Goal: Task Accomplishment & Management: Manage account settings

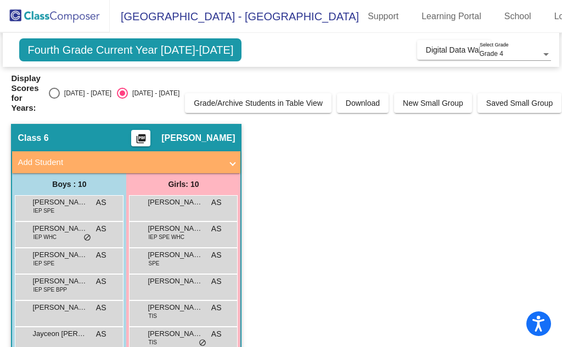
scroll to position [55, 0]
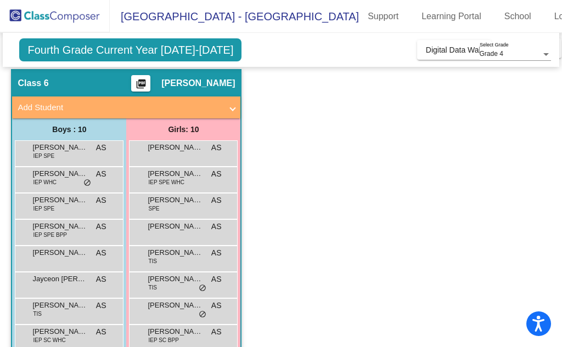
click at [148, 82] on mat-icon "picture_as_pdf" at bounding box center [140, 85] width 13 height 15
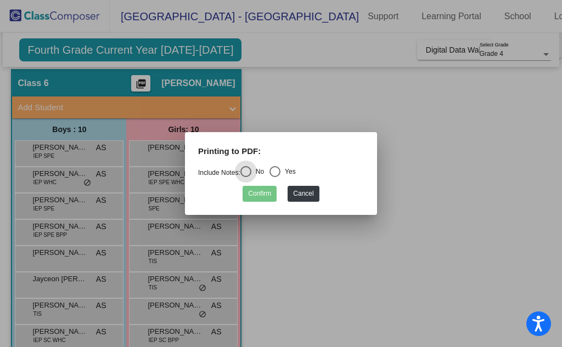
click at [275, 172] on div "Select an option" at bounding box center [275, 172] width 0 height 0
click at [275, 177] on input "Yes" at bounding box center [274, 177] width 1 height 1
radio input "true"
click at [260, 188] on button "Confirm" at bounding box center [260, 194] width 34 height 16
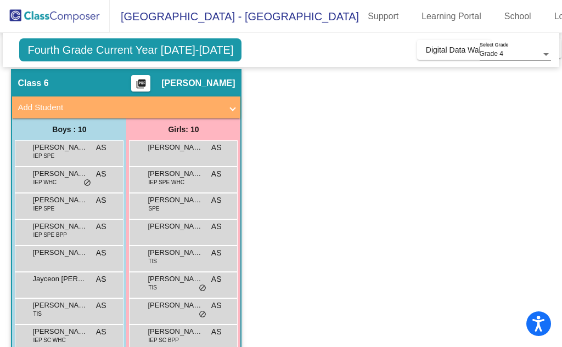
click at [233, 108] on span at bounding box center [233, 108] width 4 height 13
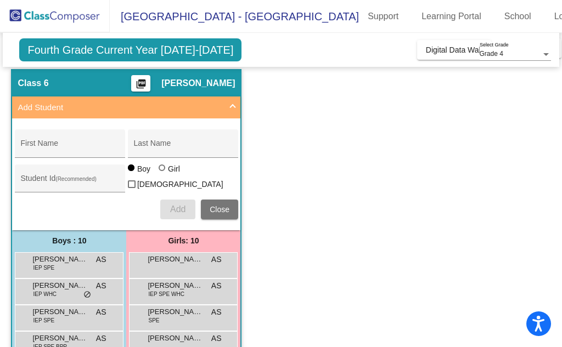
scroll to position [165, 0]
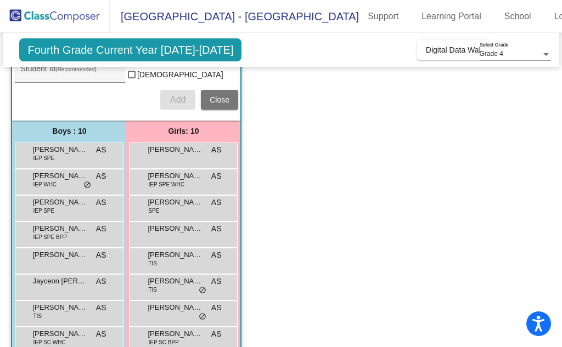
drag, startPoint x: 40, startPoint y: 151, endPoint x: 338, endPoint y: 198, distance: 301.7
click at [338, 198] on app-classroom "Class 6 picture_as_pdf [PERSON_NAME] Six Add Student First Name Last Name Stude…" at bounding box center [281, 191] width 540 height 464
click at [80, 144] on span "[PERSON_NAME]" at bounding box center [59, 149] width 55 height 11
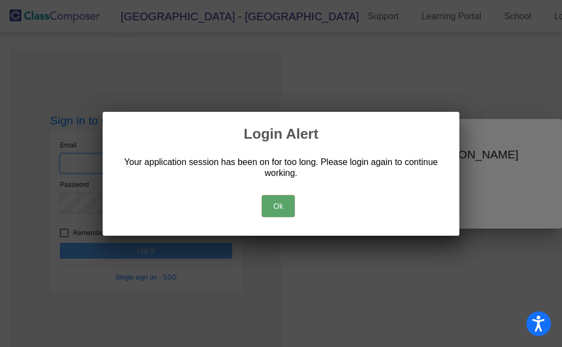
type input "[EMAIL_ADDRESS][DOMAIN_NAME]"
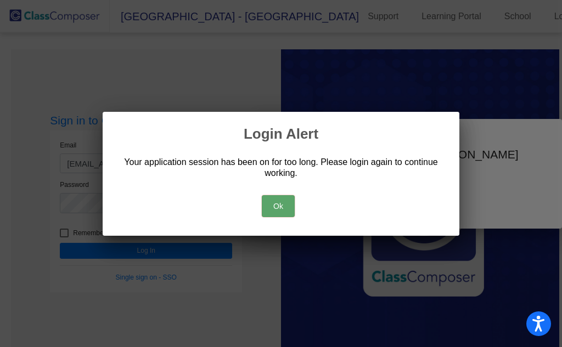
click at [287, 209] on button "Ok" at bounding box center [278, 206] width 33 height 22
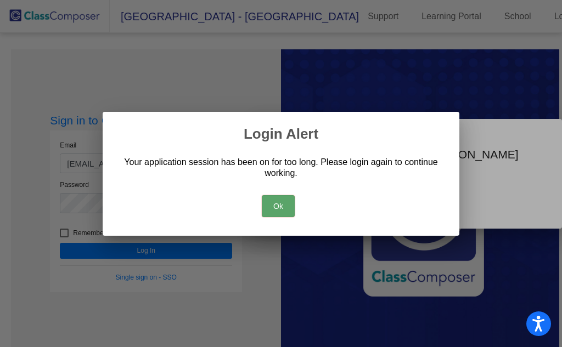
click at [278, 198] on button "Ok" at bounding box center [278, 206] width 33 height 22
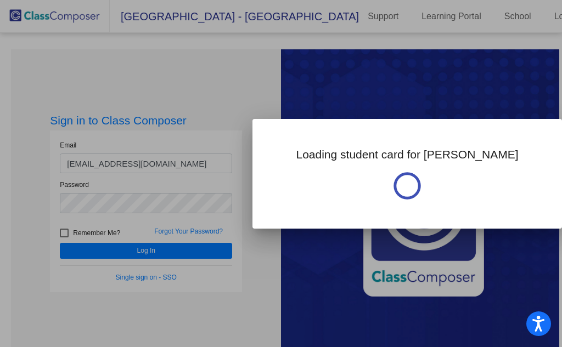
click at [235, 89] on div at bounding box center [281, 173] width 562 height 347
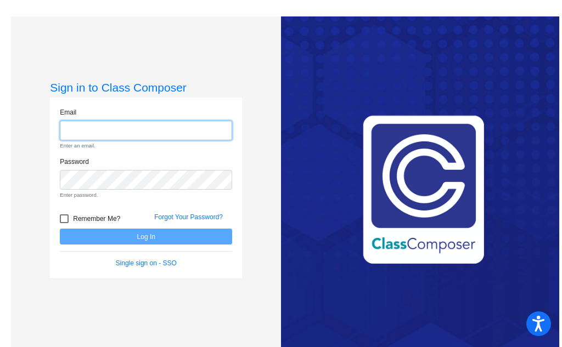
type input "[EMAIL_ADDRESS][DOMAIN_NAME]"
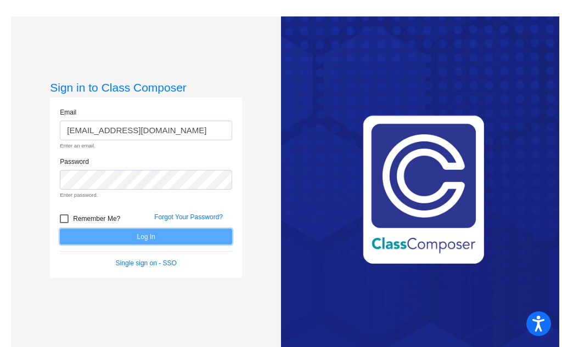
click at [137, 236] on form "Email ashley.six@k12.wv.us Enter an email. Password Enter password. Remember Me…" at bounding box center [146, 188] width 172 height 161
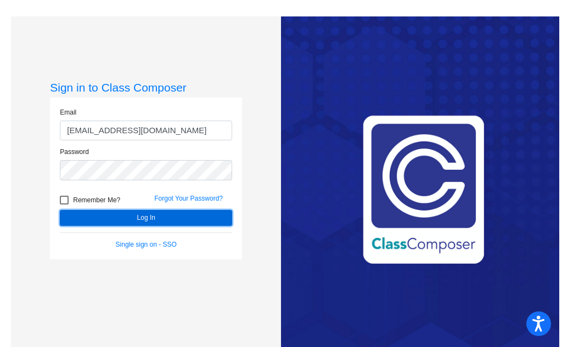
click at [138, 217] on button "Log In" at bounding box center [146, 218] width 172 height 16
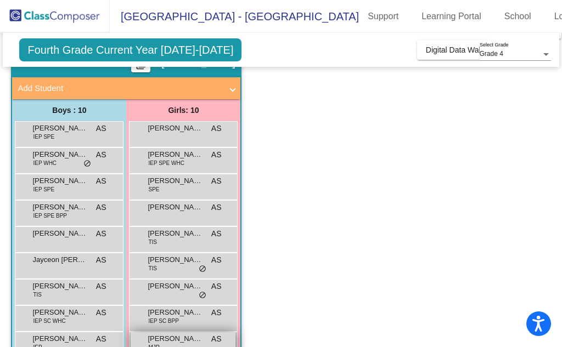
scroll to position [129, 0]
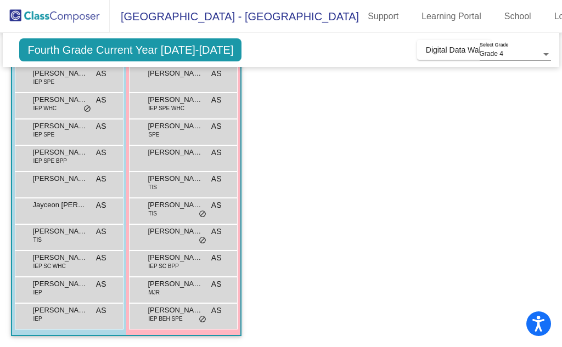
click at [348, 234] on app-classroom "Class 6 picture_as_pdf [PERSON_NAME] Six Add Student First Name Last Name Stude…" at bounding box center [281, 171] width 540 height 352
